Goal: Find contact information: Find contact information

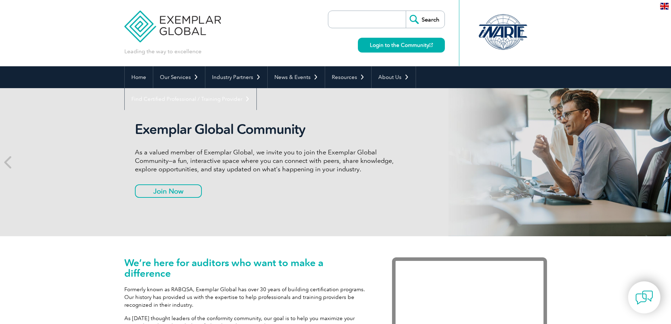
drag, startPoint x: 0, startPoint y: 0, endPoint x: 360, endPoint y: 25, distance: 361.1
click at [360, 25] on input "search" at bounding box center [369, 19] width 74 height 17
click at [355, 21] on input "search" at bounding box center [369, 19] width 74 height 17
type input "ECO"
click at [406, 11] on input "Search" at bounding box center [425, 19] width 39 height 17
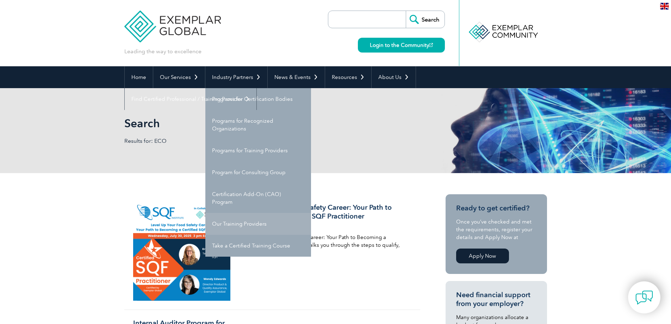
click at [249, 224] on link "Our Training Providers" at bounding box center [258, 224] width 106 height 22
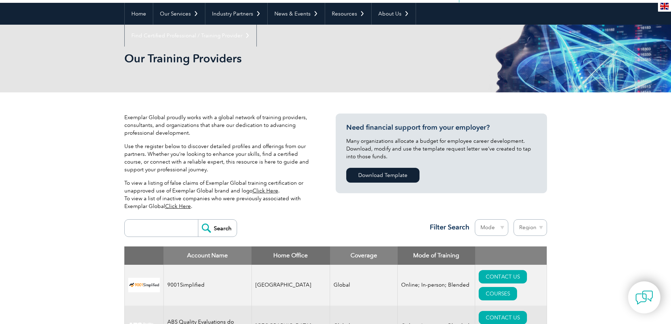
scroll to position [70, 0]
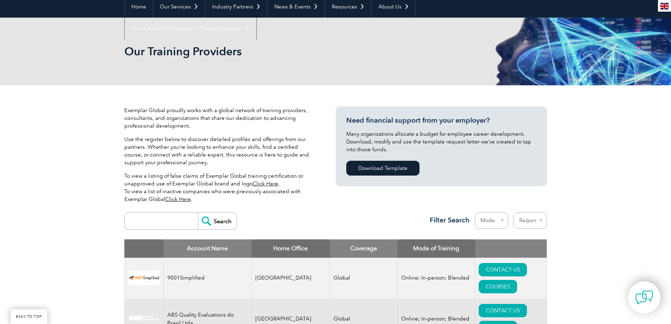
click at [176, 220] on input "search" at bounding box center [163, 220] width 70 height 17
type input "ECO"
click at [198, 212] on input "Search" at bounding box center [217, 220] width 39 height 17
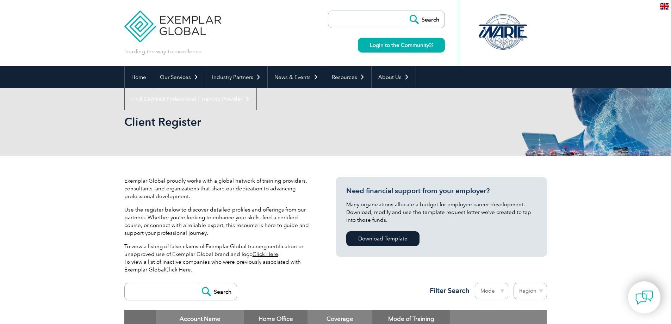
click at [208, 221] on p "Use the register below to discover detailed profiles and offerings from our par…" at bounding box center [219, 221] width 190 height 31
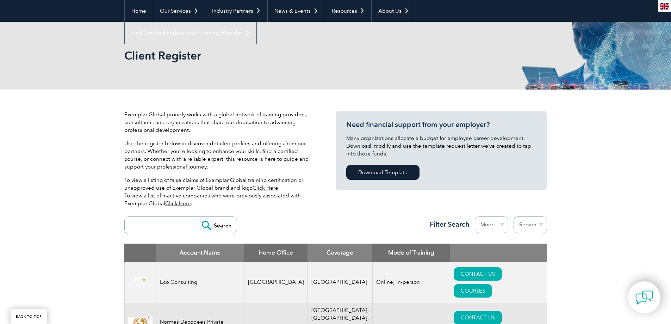
scroll to position [176, 0]
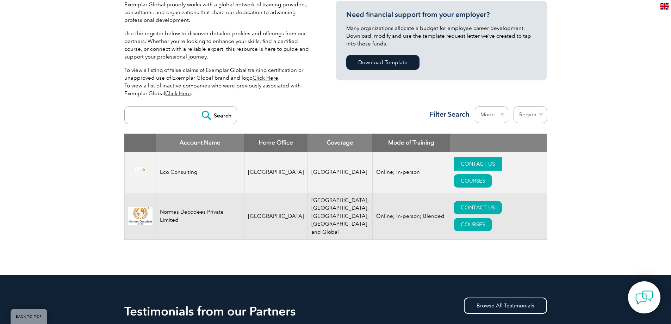
click at [453, 158] on link "CONTACT US" at bounding box center [477, 163] width 48 height 13
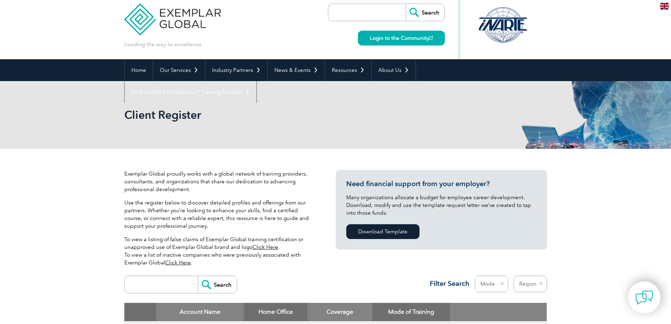
scroll to position [141, 0]
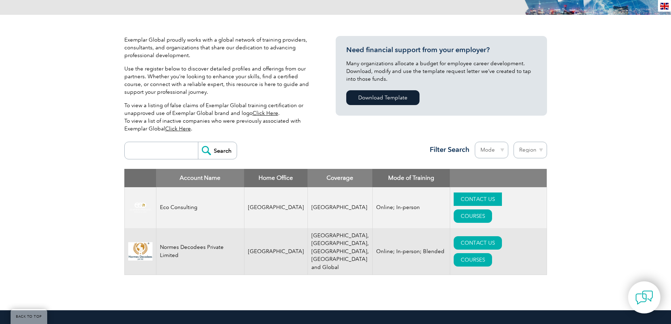
click at [453, 200] on link "CONTACT US" at bounding box center [477, 198] width 48 height 13
click at [466, 200] on link "CONTACT US" at bounding box center [477, 198] width 48 height 13
